Goal: Transaction & Acquisition: Purchase product/service

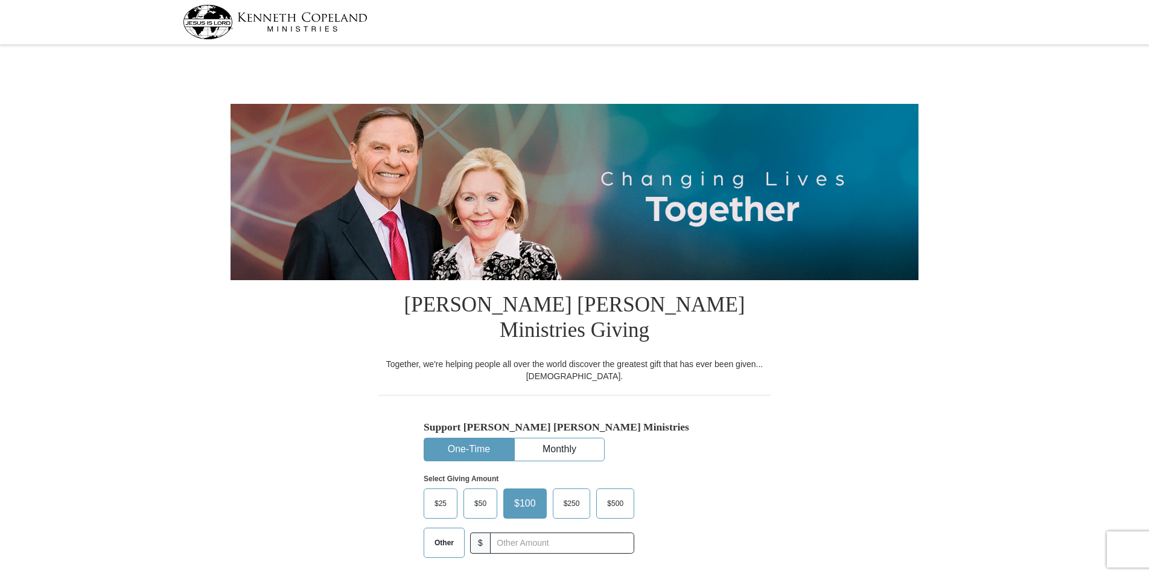
select select "WI"
click at [509, 532] on input "text" at bounding box center [562, 542] width 134 height 21
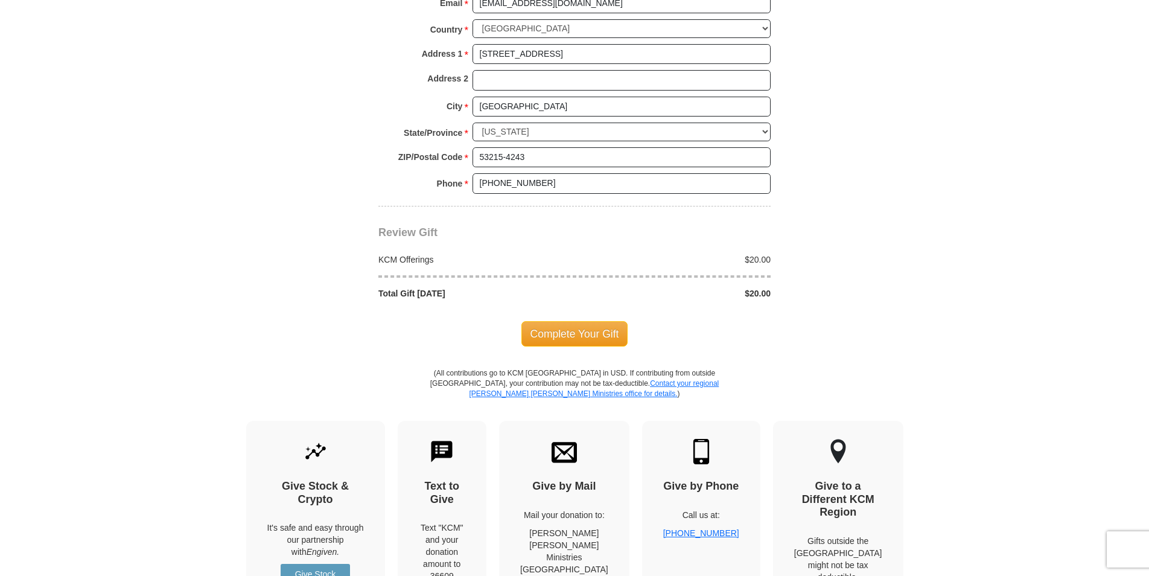
scroll to position [966, 0]
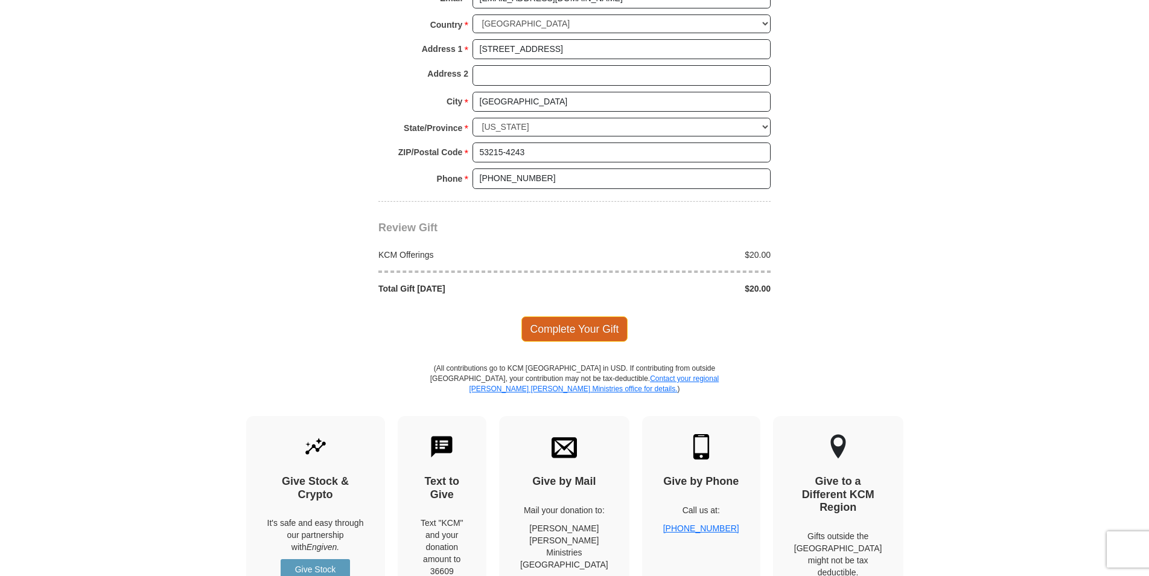
type input "20.00"
click at [585, 316] on span "Complete Your Gift" at bounding box center [575, 328] width 107 height 25
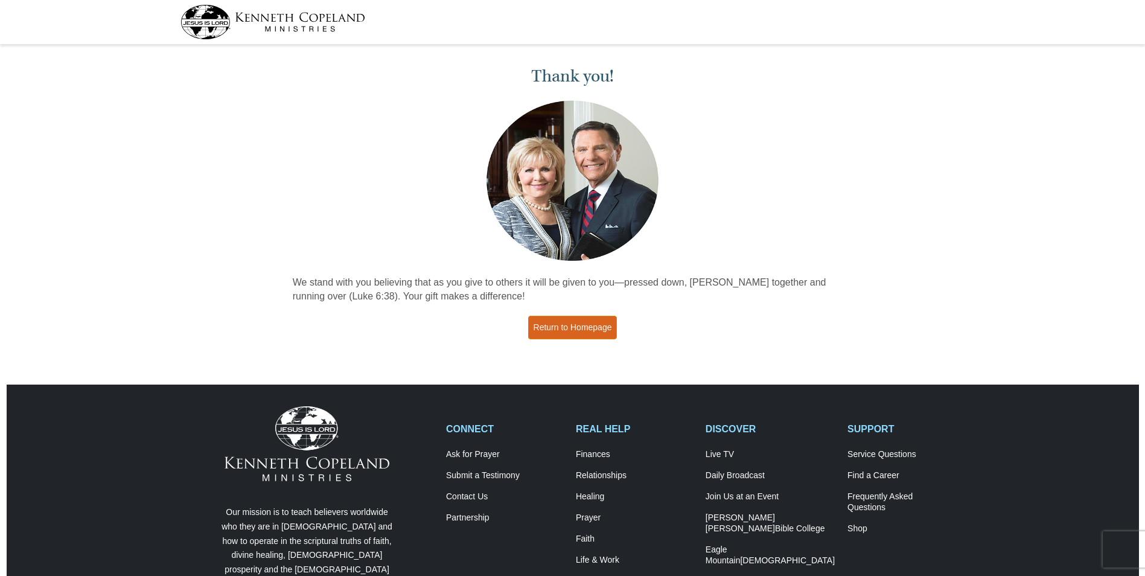
click at [561, 328] on link "Return to Homepage" at bounding box center [572, 328] width 89 height 24
